Goal: Download file/media

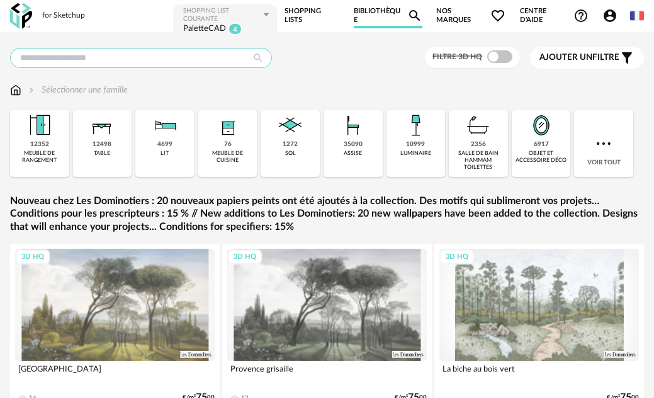
click at [122, 62] on input "text" at bounding box center [141, 58] width 262 height 20
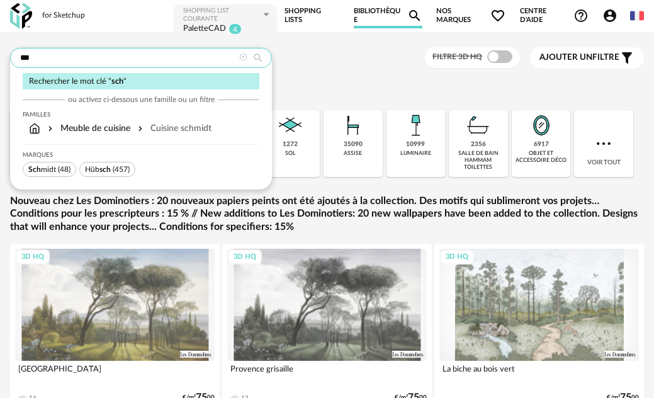
type input "***"
click at [58, 169] on span "(48)" at bounding box center [64, 170] width 13 height 8
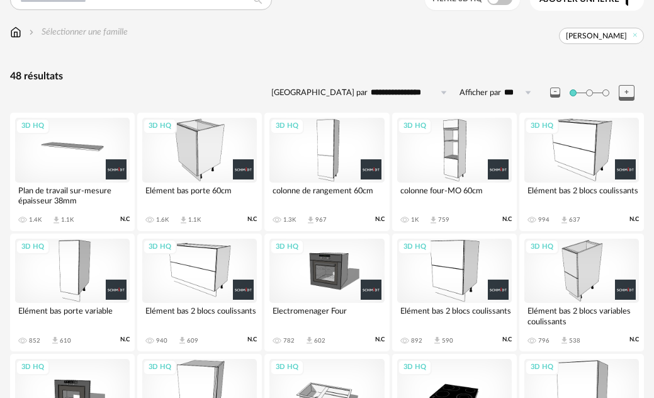
scroll to position [63, 0]
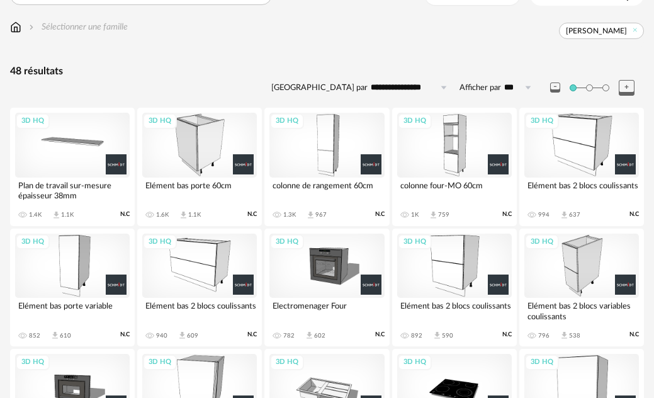
click at [204, 260] on div "3D HQ" at bounding box center [199, 266] width 115 height 64
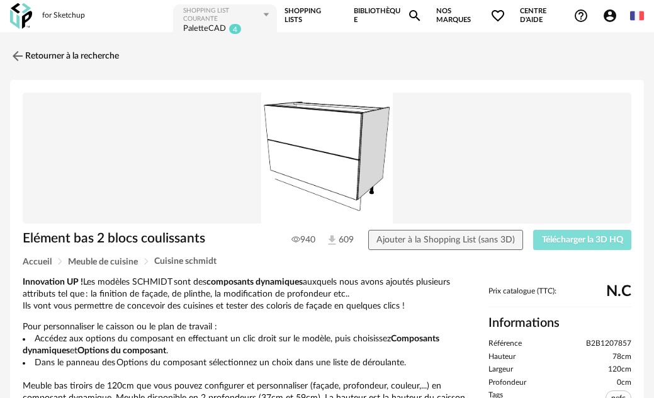
click at [568, 238] on span "Télécharger la 3D HQ" at bounding box center [582, 240] width 81 height 9
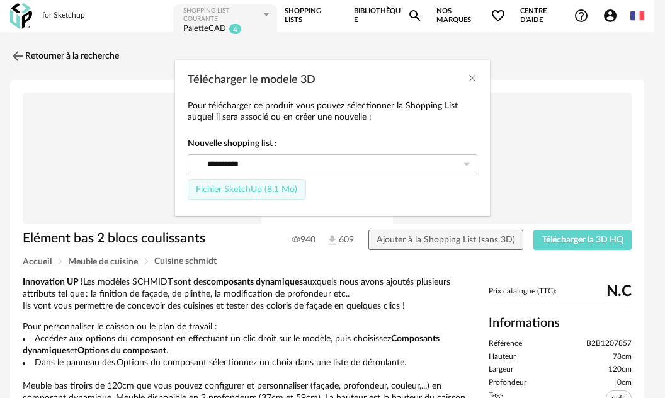
click at [268, 191] on span "Fichier SketchUp (8,1 Mo)" at bounding box center [246, 189] width 101 height 9
